Goal: Check status: Check status

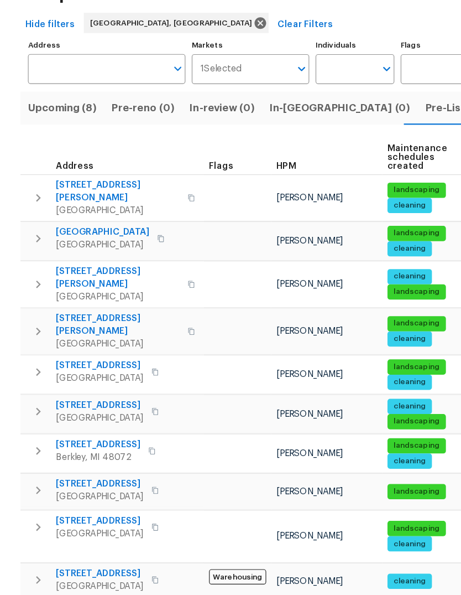
scroll to position [107, 0]
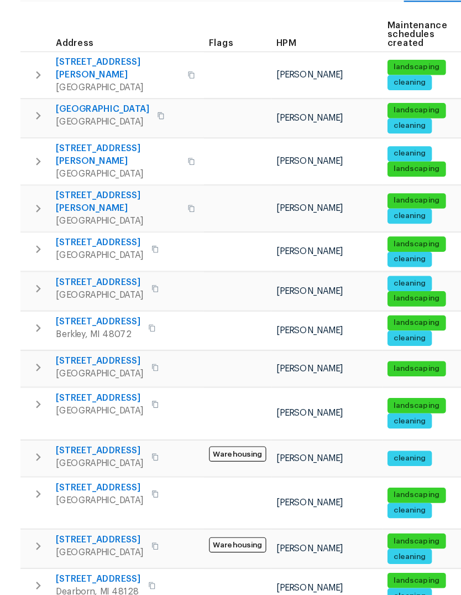
click at [305, 382] on td "[PERSON_NAME]" at bounding box center [284, 398] width 97 height 32
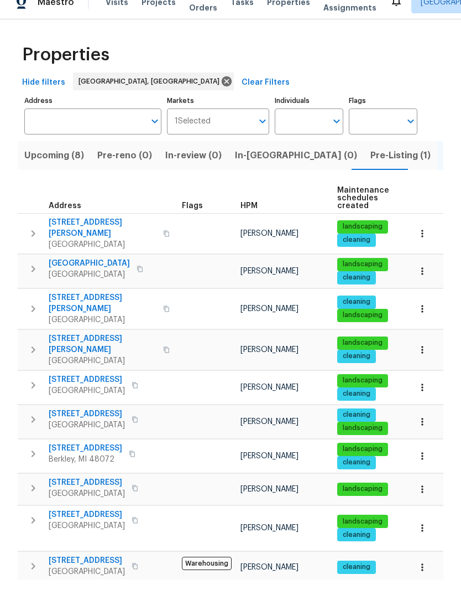
scroll to position [0, 0]
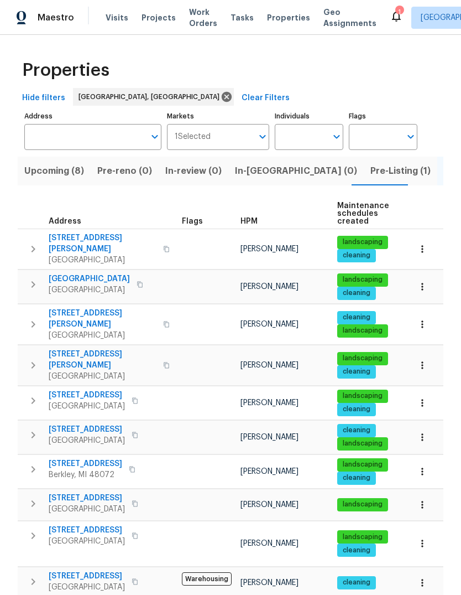
click at [113, 20] on span "Visits" at bounding box center [117, 17] width 23 height 11
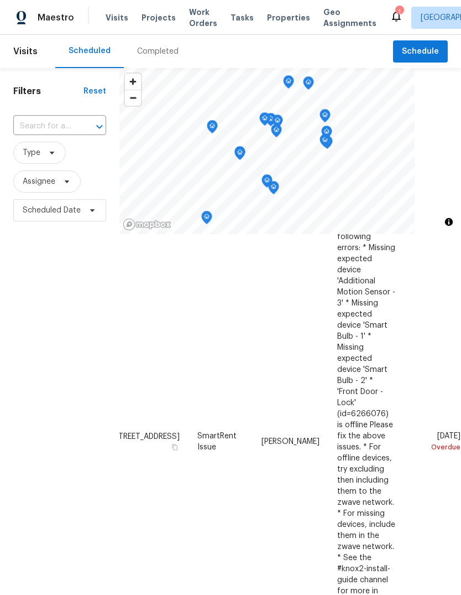
scroll to position [451, 92]
click at [0, 0] on span at bounding box center [0, 0] width 0 height 0
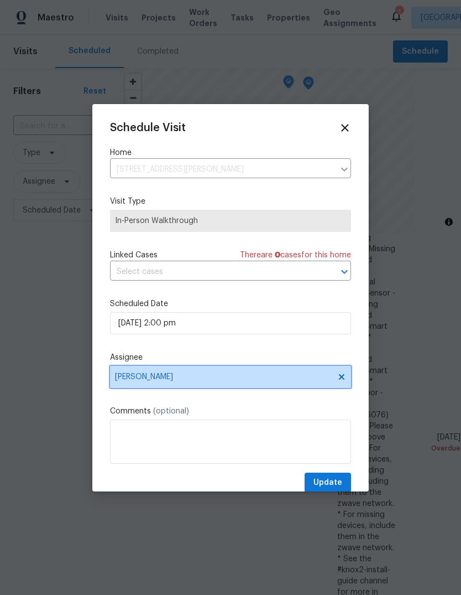
click at [227, 377] on span "[PERSON_NAME]" at bounding box center [223, 376] width 217 height 9
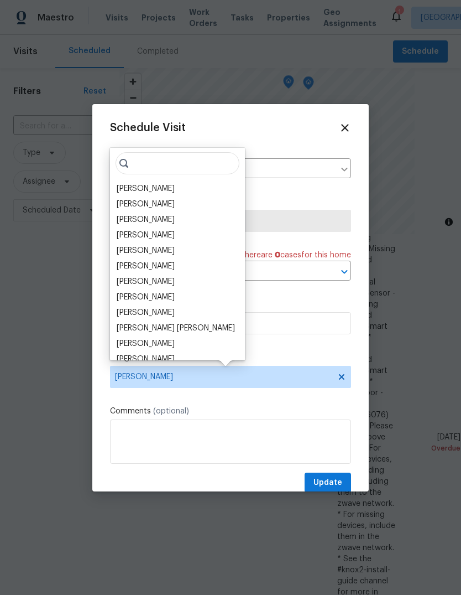
click at [172, 233] on div "[PERSON_NAME]" at bounding box center [146, 235] width 58 height 11
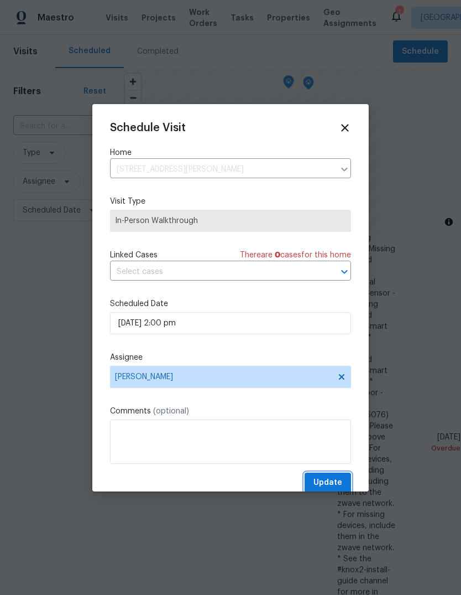
click at [327, 484] on span "Update" at bounding box center [328, 483] width 29 height 14
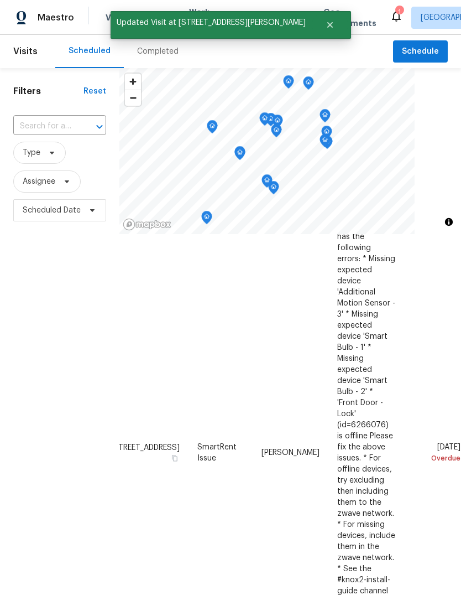
scroll to position [440, 92]
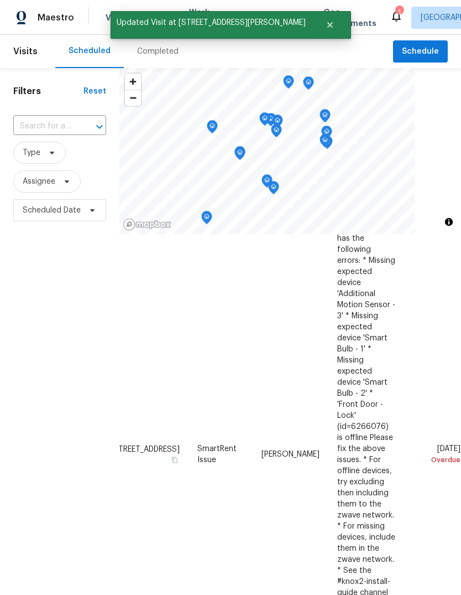
click at [0, 0] on icon at bounding box center [0, 0] width 0 height 0
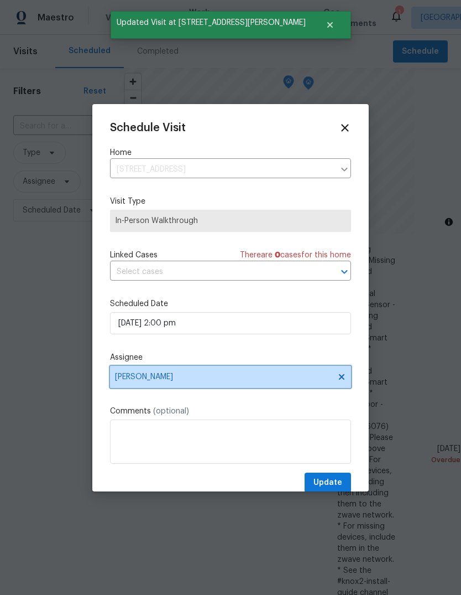
click at [213, 381] on span "[PERSON_NAME]" at bounding box center [223, 376] width 217 height 9
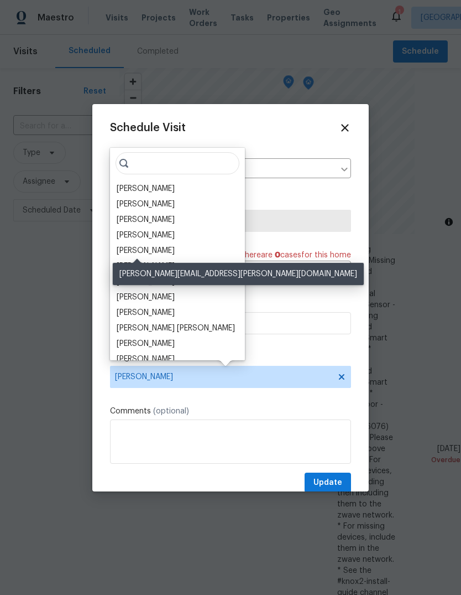
click at [149, 248] on div "[PERSON_NAME]" at bounding box center [146, 250] width 58 height 11
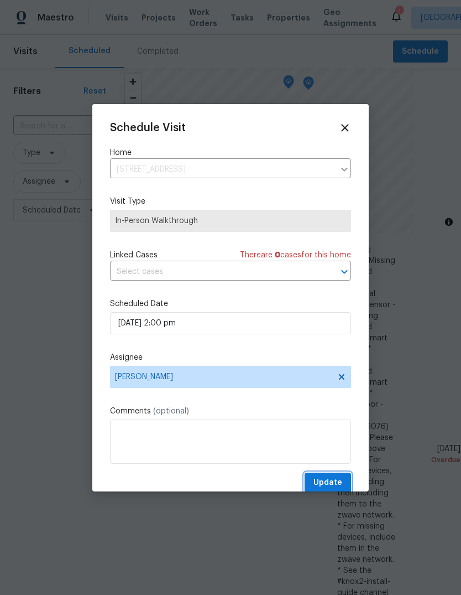
click at [315, 485] on button "Update" at bounding box center [328, 482] width 46 height 20
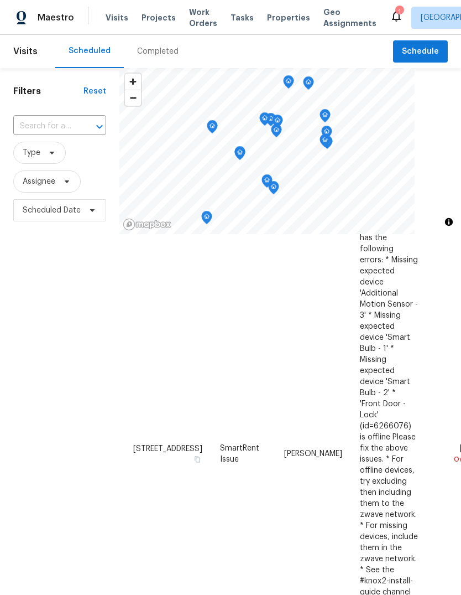
scroll to position [440, 0]
